Goal: Task Accomplishment & Management: Use online tool/utility

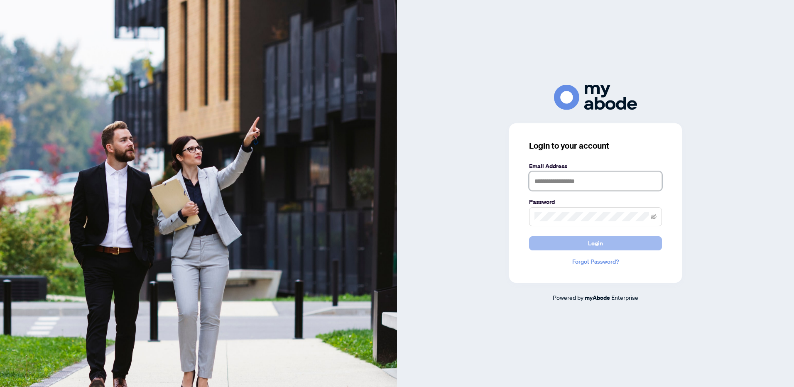
type input "**********"
click at [600, 246] on span "Login" at bounding box center [595, 243] width 15 height 13
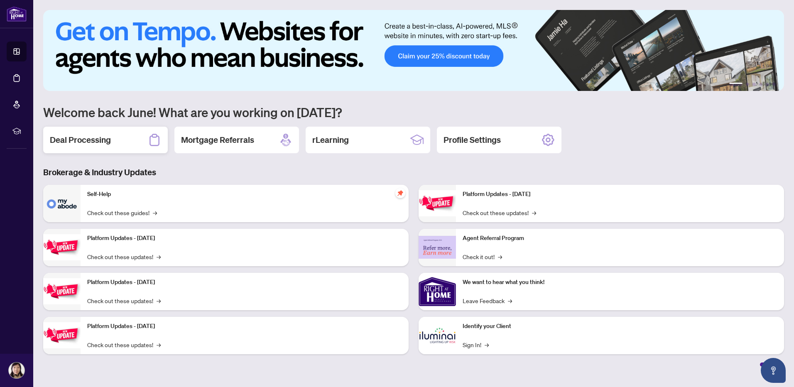
click at [71, 142] on h2 "Deal Processing" at bounding box center [80, 140] width 61 height 12
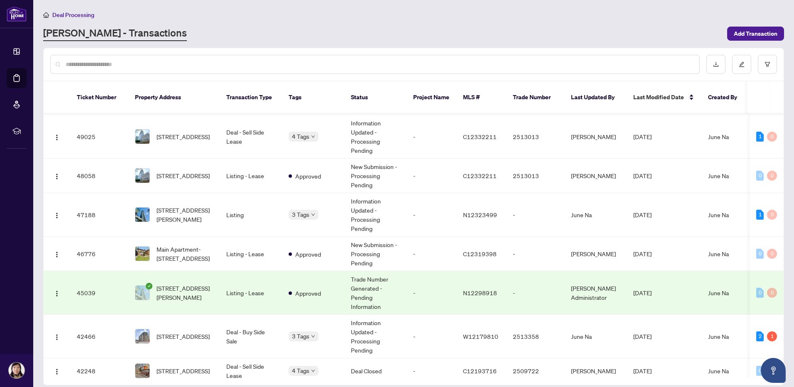
scroll to position [113, 0]
